Goal: Information Seeking & Learning: Check status

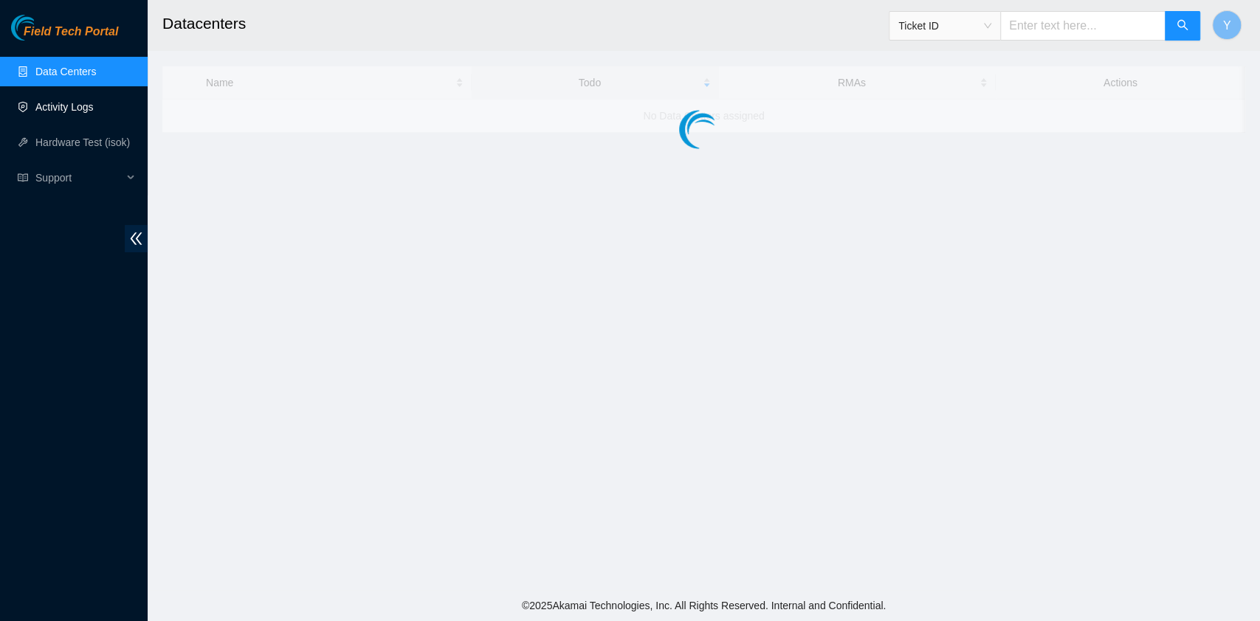
click at [75, 109] on link "Activity Logs" at bounding box center [64, 107] width 58 height 12
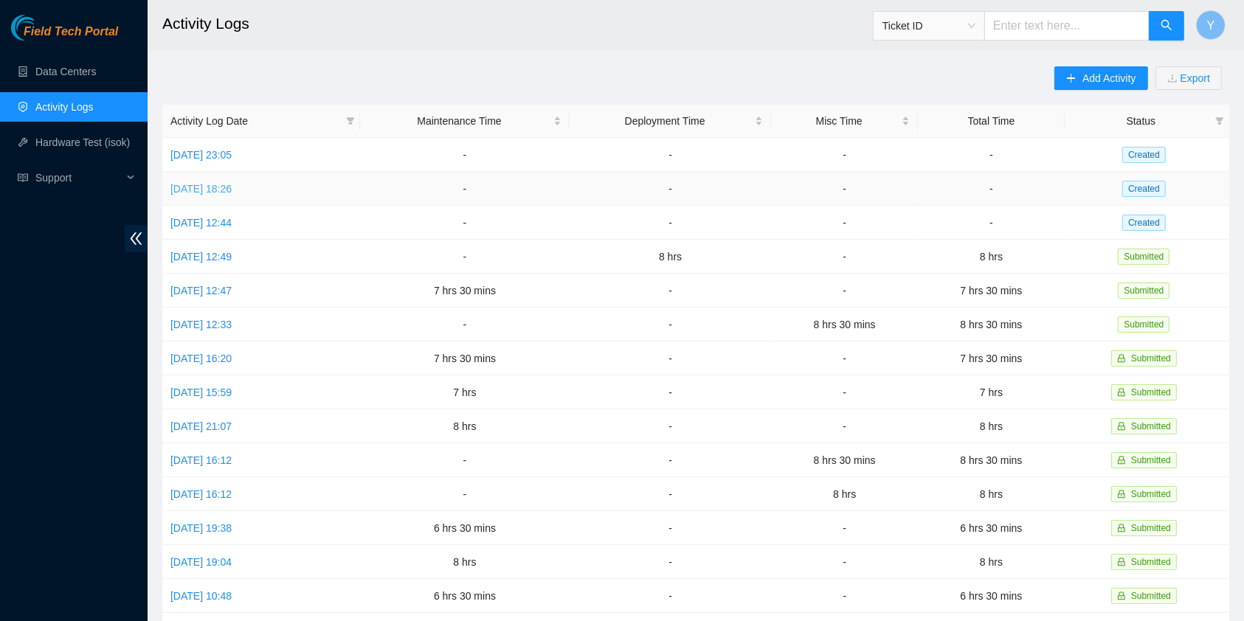
click at [206, 184] on link "[DATE] 18:26" at bounding box center [200, 189] width 61 height 12
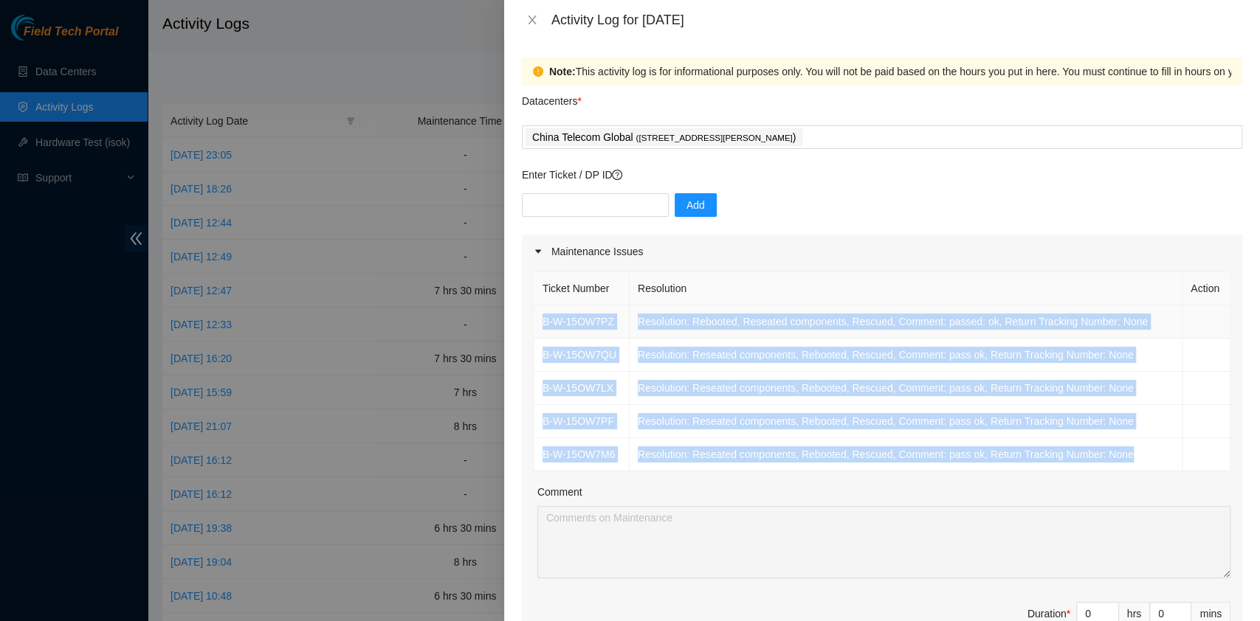
drag, startPoint x: 1163, startPoint y: 461, endPoint x: 543, endPoint y: 317, distance: 636.5
click at [543, 317] on tbody "B-W-15OW7PZ Resolution: Rebooted, Reseated components, Rescued, Comment: passed…" at bounding box center [882, 388] width 696 height 166
copy tbody "B-W-15OW7PZ Resolution: Rebooted, Reseated components, Rescued, Comment: passed…"
click at [531, 18] on icon "close" at bounding box center [532, 20] width 12 height 12
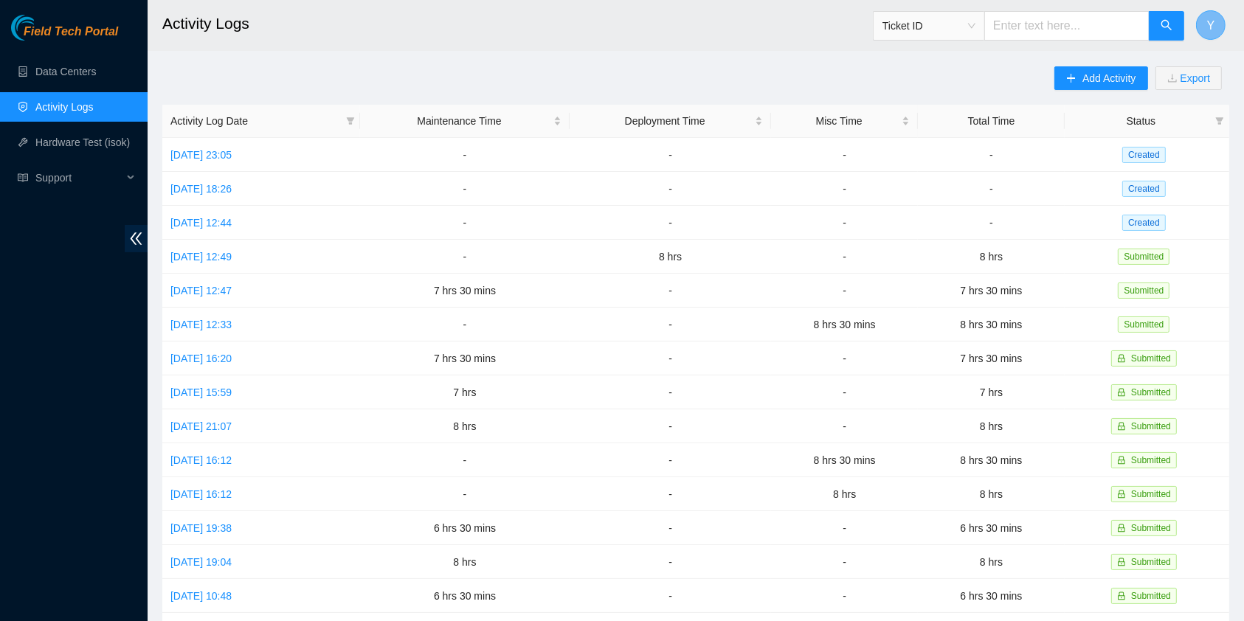
click at [1210, 24] on span "Y" at bounding box center [1211, 25] width 8 height 18
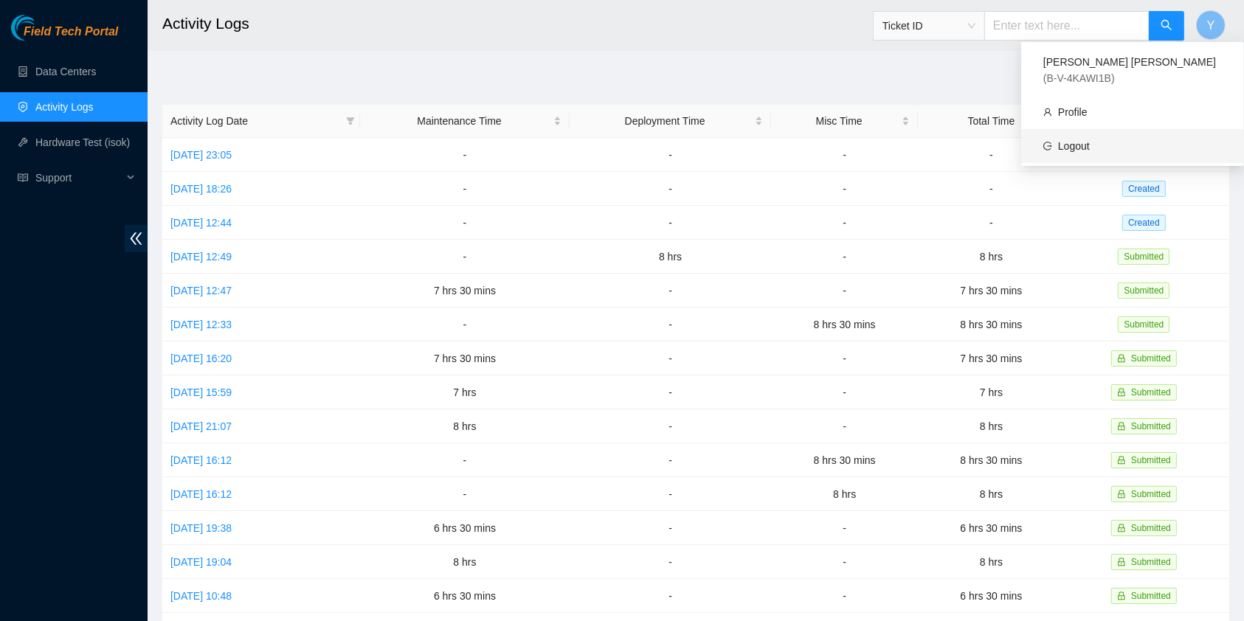
click at [1090, 140] on link "Logout" at bounding box center [1074, 146] width 32 height 12
